Goal: Find specific page/section: Find specific page/section

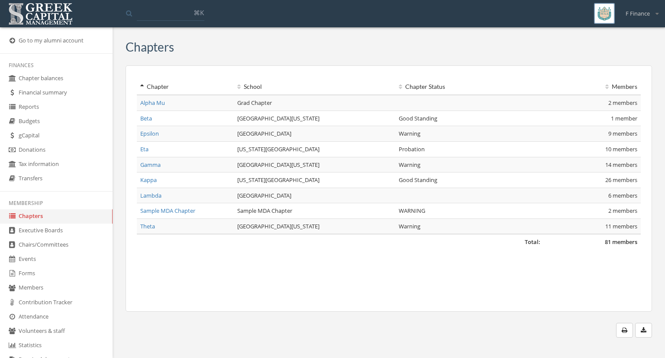
click at [147, 131] on link "Epsilon" at bounding box center [149, 133] width 19 height 8
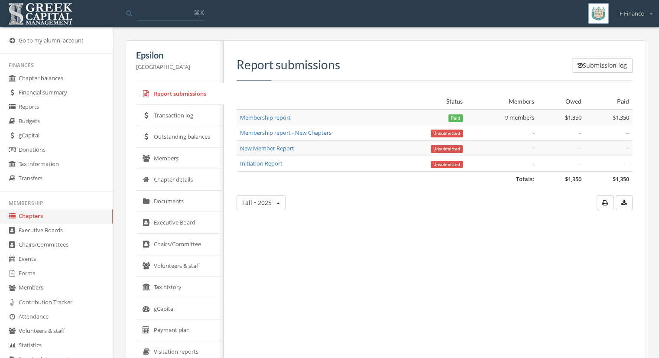
click at [159, 309] on link "gCapital" at bounding box center [179, 309] width 87 height 22
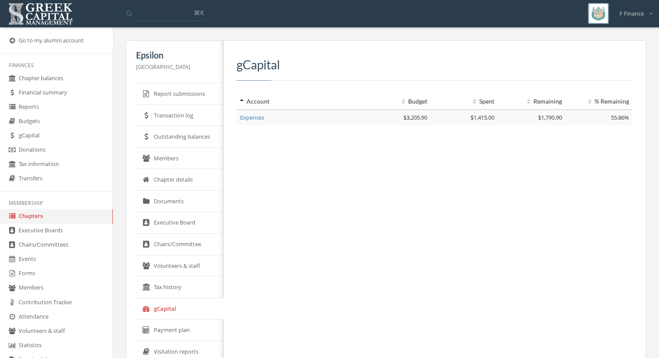
click at [165, 155] on link "Members" at bounding box center [179, 159] width 87 height 22
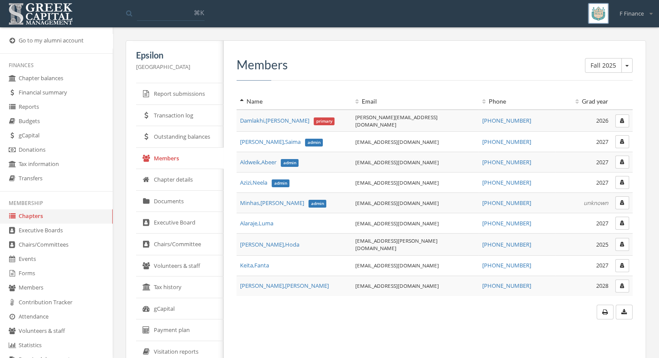
click at [618, 120] on button "button" at bounding box center [622, 120] width 14 height 13
